Goal: Task Accomplishment & Management: Manage account settings

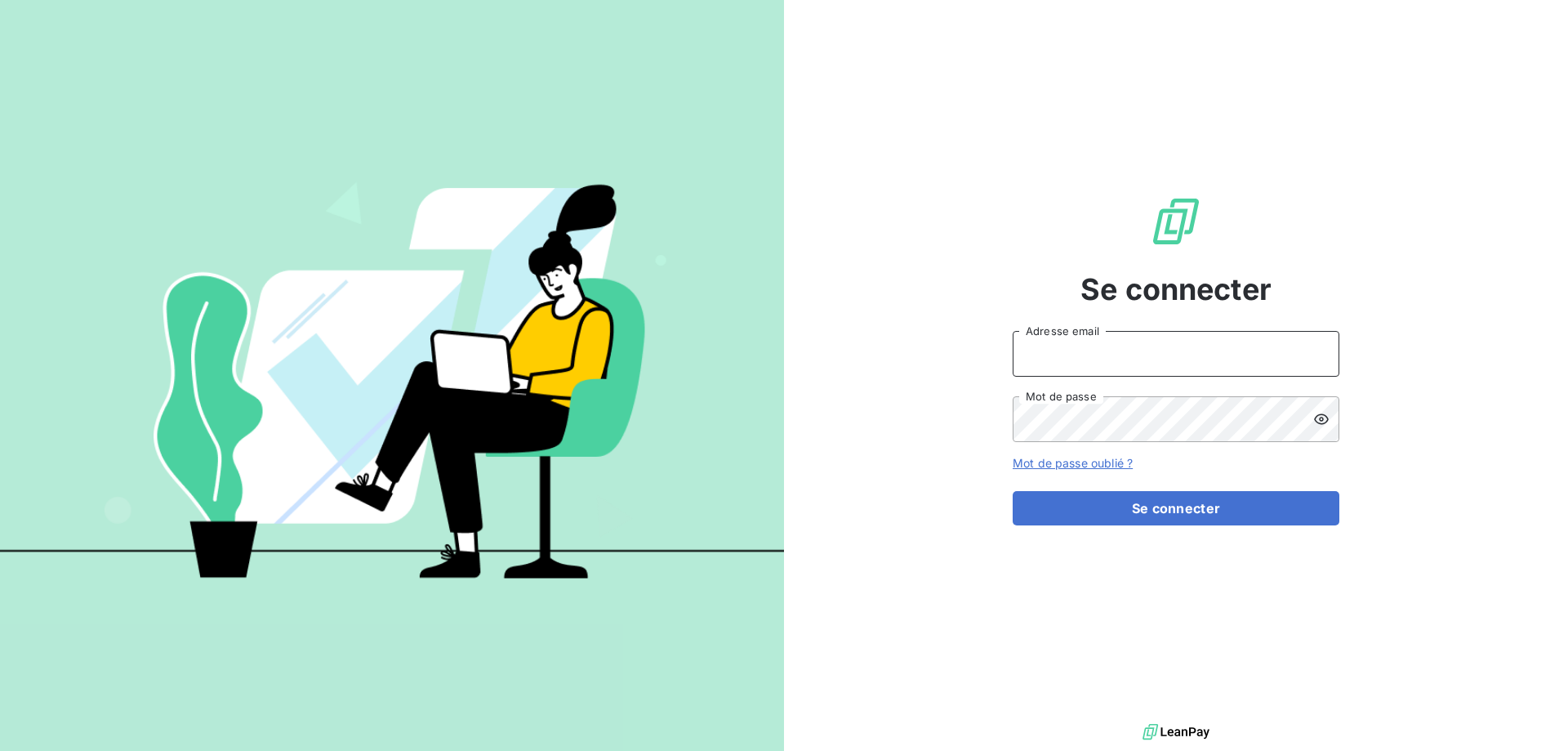
type input "[EMAIL_ADDRESS][DOMAIN_NAME]"
click at [1320, 414] on icon at bounding box center [1321, 418] width 14 height 11
click at [1228, 359] on input "[EMAIL_ADDRESS][DOMAIN_NAME]" at bounding box center [1177, 353] width 327 height 46
drag, startPoint x: 1228, startPoint y: 359, endPoint x: 905, endPoint y: 361, distance: 323.0
click at [905, 361] on div "Se connecter [EMAIL_ADDRESS][DOMAIN_NAME] Adresse email Mot de passe Mot de pas…" at bounding box center [1177, 360] width 784 height 719
